Goal: Task Accomplishment & Management: Use online tool/utility

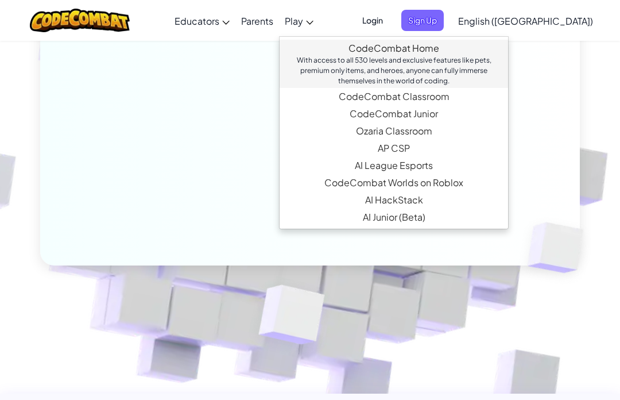
scroll to position [445, 0]
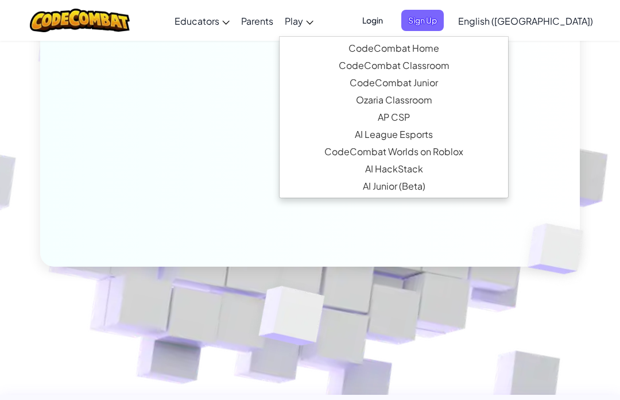
click at [303, 26] on span "Play" at bounding box center [294, 21] width 18 height 12
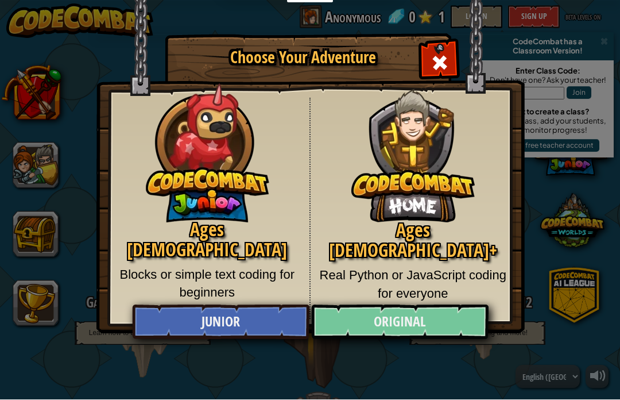
click at [392, 322] on link "Original" at bounding box center [399, 322] width 177 height 34
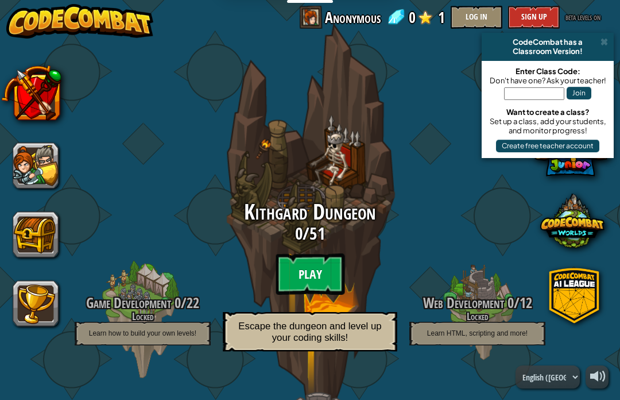
click at [318, 256] on btn "Play" at bounding box center [310, 273] width 69 height 41
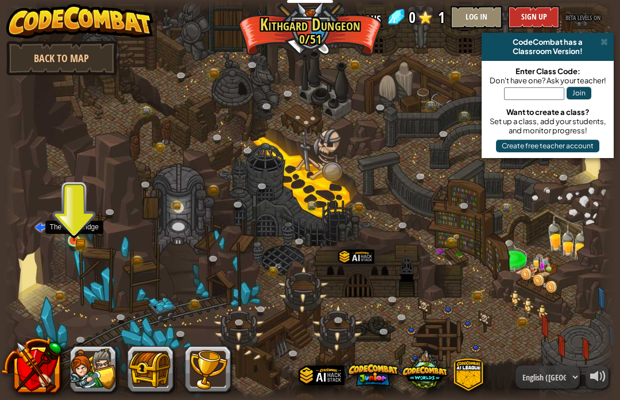
click at [69, 243] on link at bounding box center [75, 241] width 23 height 23
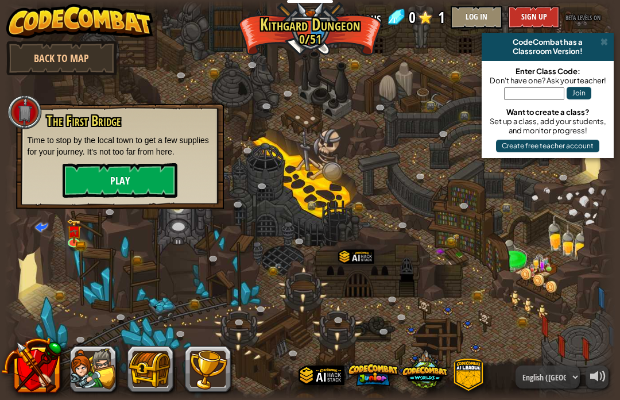
click at [113, 168] on button "Play" at bounding box center [120, 180] width 115 height 34
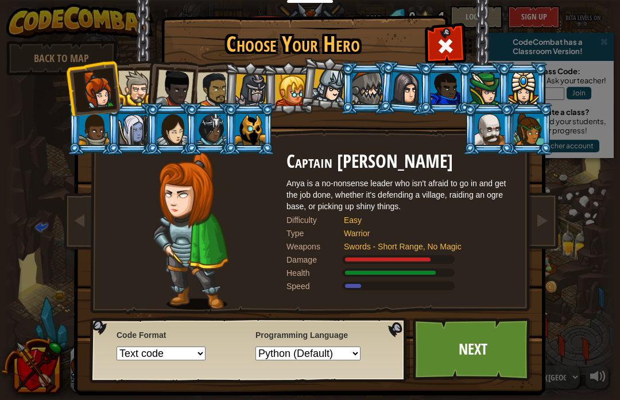
click at [244, 86] on div at bounding box center [251, 90] width 33 height 33
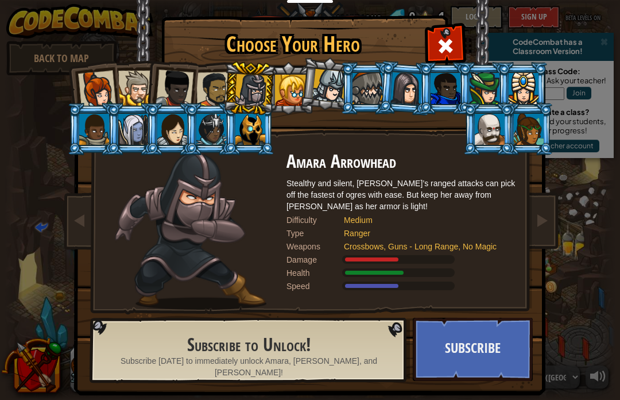
click at [208, 82] on div at bounding box center [214, 90] width 36 height 36
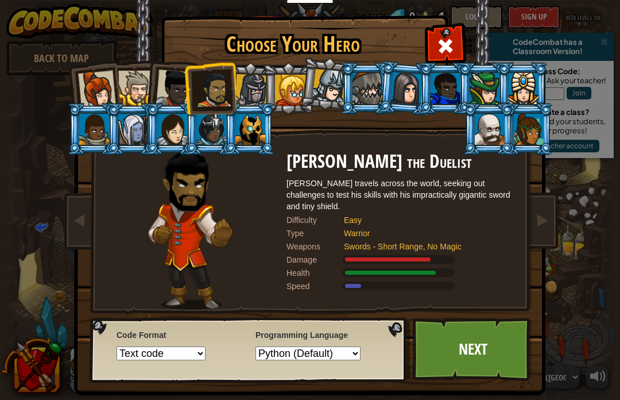
click at [227, 125] on li at bounding box center [249, 129] width 52 height 52
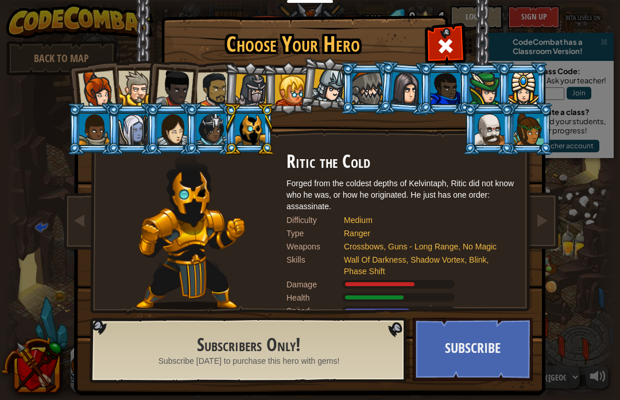
click at [200, 95] on div at bounding box center [214, 90] width 36 height 36
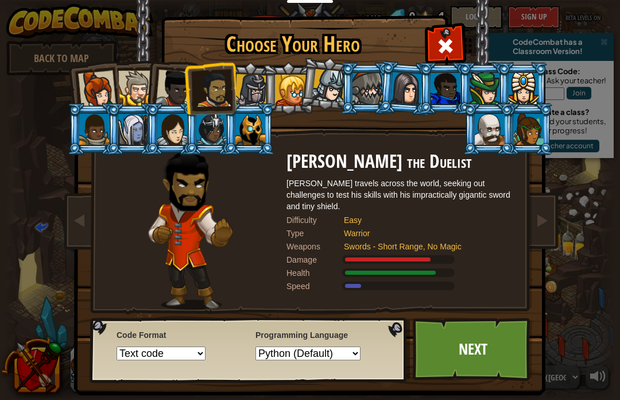
click at [177, 88] on div at bounding box center [175, 88] width 38 height 38
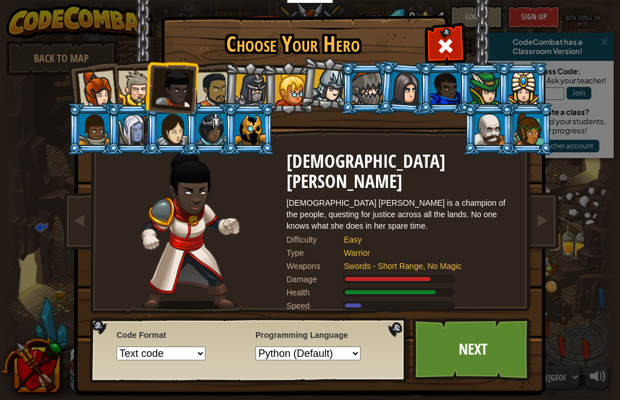
click at [229, 86] on li at bounding box center [249, 88] width 55 height 55
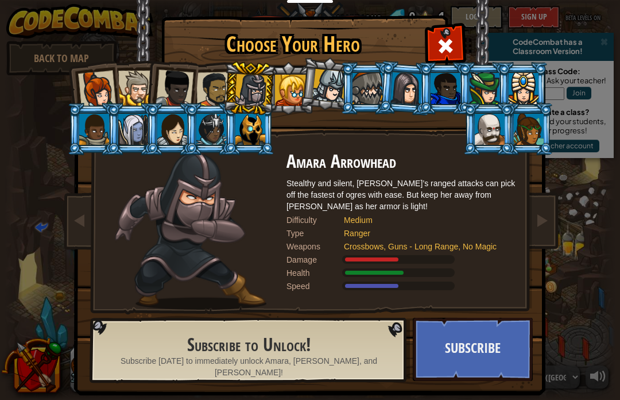
click at [131, 83] on div at bounding box center [135, 88] width 35 height 35
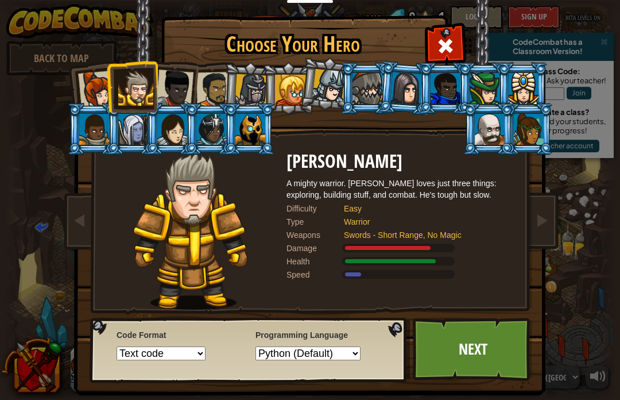
click at [223, 83] on div at bounding box center [214, 90] width 36 height 36
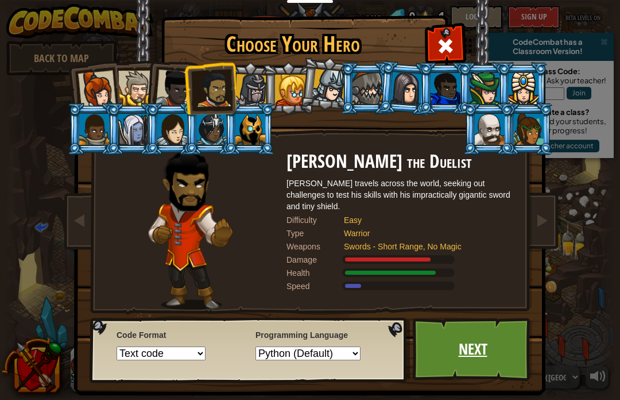
click at [462, 357] on link "Next" at bounding box center [473, 349] width 120 height 63
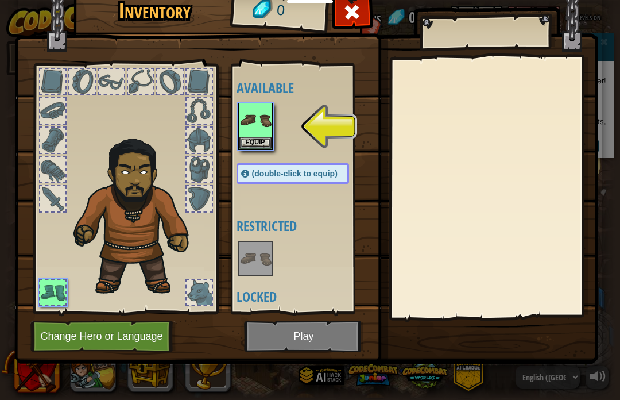
click at [262, 141] on button "Equip" at bounding box center [256, 143] width 32 height 12
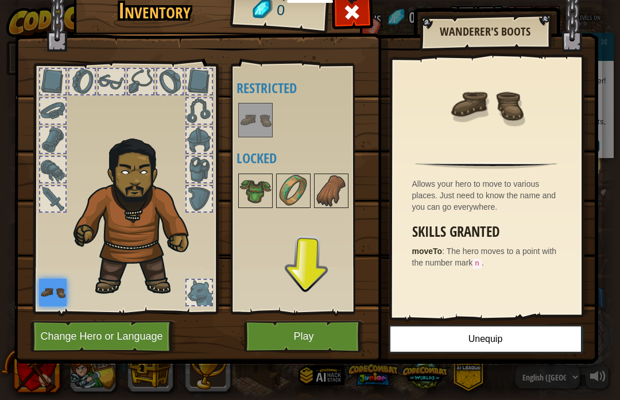
click at [312, 342] on button "Play" at bounding box center [304, 336] width 120 height 32
